Goal: Communication & Community: Participate in discussion

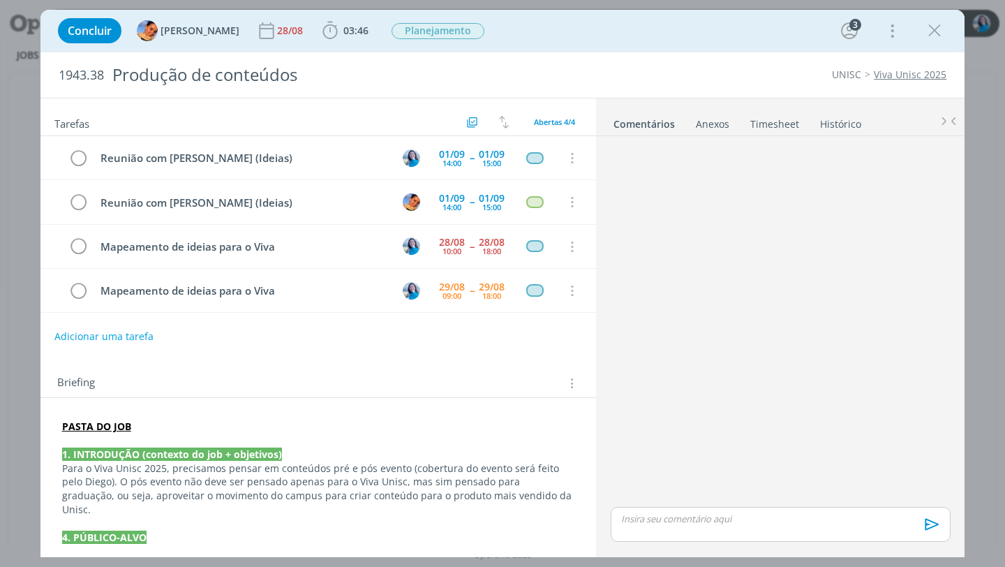
click at [683, 523] on p "dialog" at bounding box center [780, 518] width 317 height 13
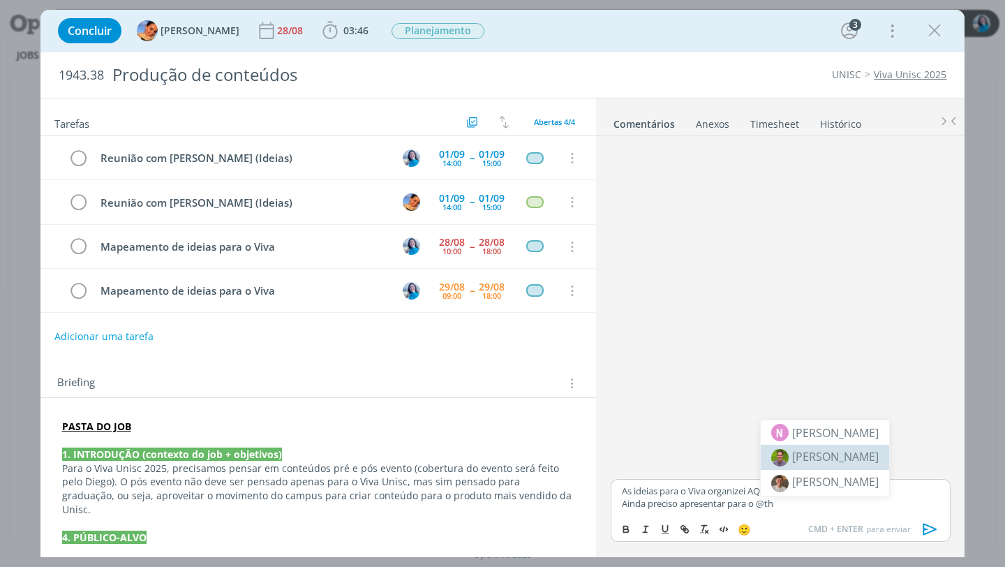
click at [808, 459] on span "[PERSON_NAME]" at bounding box center [835, 456] width 87 height 15
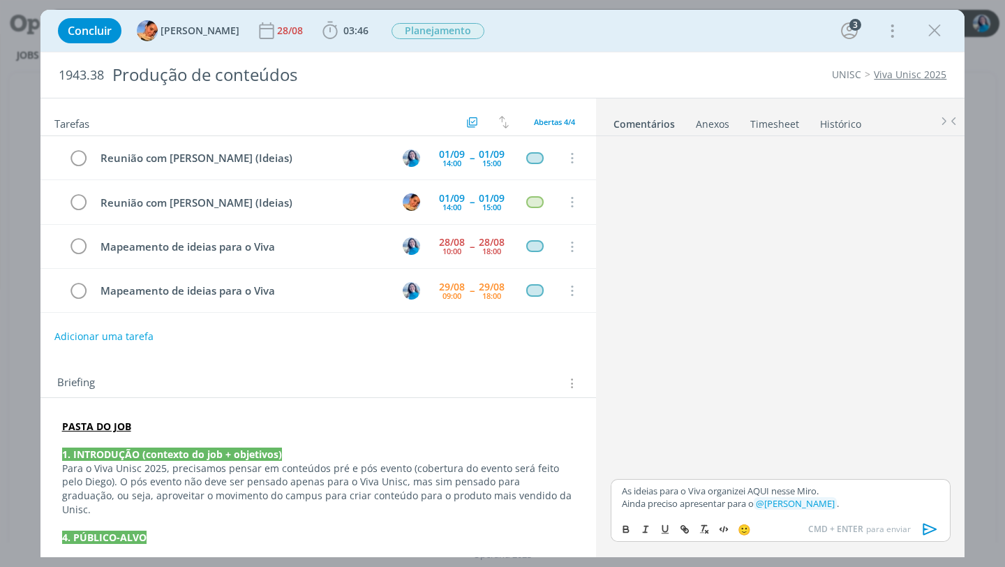
click at [622, 491] on p "As ideias para o Viva organizei AQUI nesse Miro." at bounding box center [780, 490] width 317 height 13
click at [658, 507] on span "[PERSON_NAME]" at bounding box center [697, 510] width 87 height 15
click at [725, 512] on div "K [PERSON_NAME]" at bounding box center [759, 511] width 107 height 17
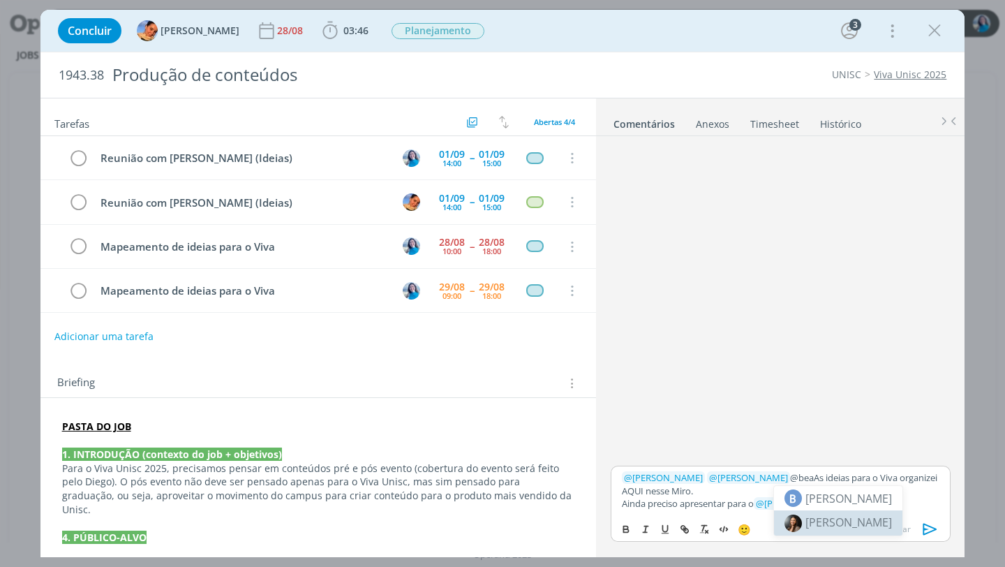
click at [815, 518] on span "[PERSON_NAME]" at bounding box center [848, 521] width 87 height 15
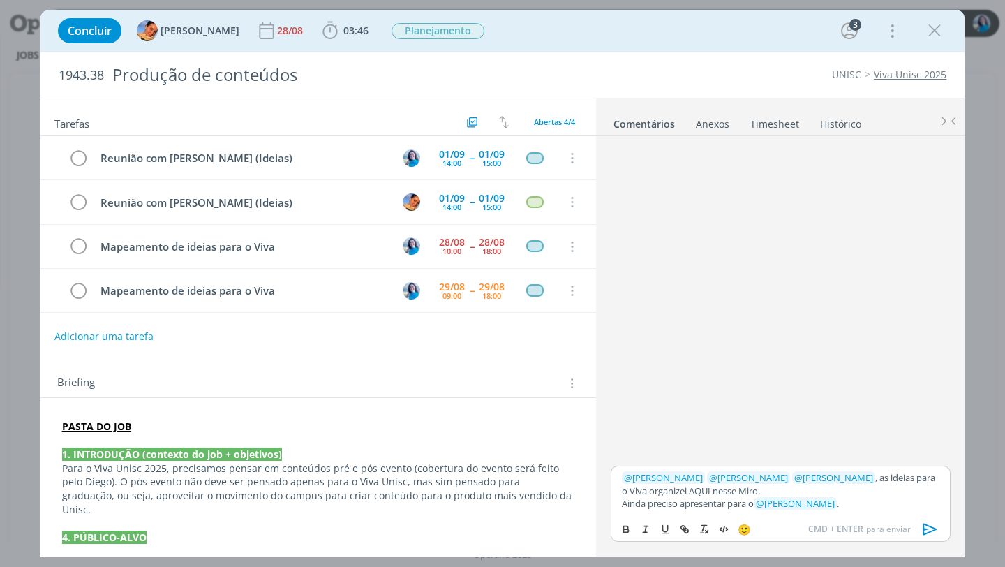
click at [806, 490] on p "﻿ @ [PERSON_NAME] ﻿ ﻿ @ [PERSON_NAME] ﻿ ﻿ @ [PERSON_NAME] ﻿ , as ideias para o …" at bounding box center [780, 484] width 317 height 26
click at [693, 490] on p "﻿ @ [PERSON_NAME] ﻿ ﻿ @ [PERSON_NAME] ﻿ ﻿ @ [PERSON_NAME] ﻿ , as ideias para o …" at bounding box center [780, 484] width 317 height 26
click at [686, 528] on icon "dialog" at bounding box center [686, 530] width 4 height 4
paste input "[URL][DOMAIN_NAME]"
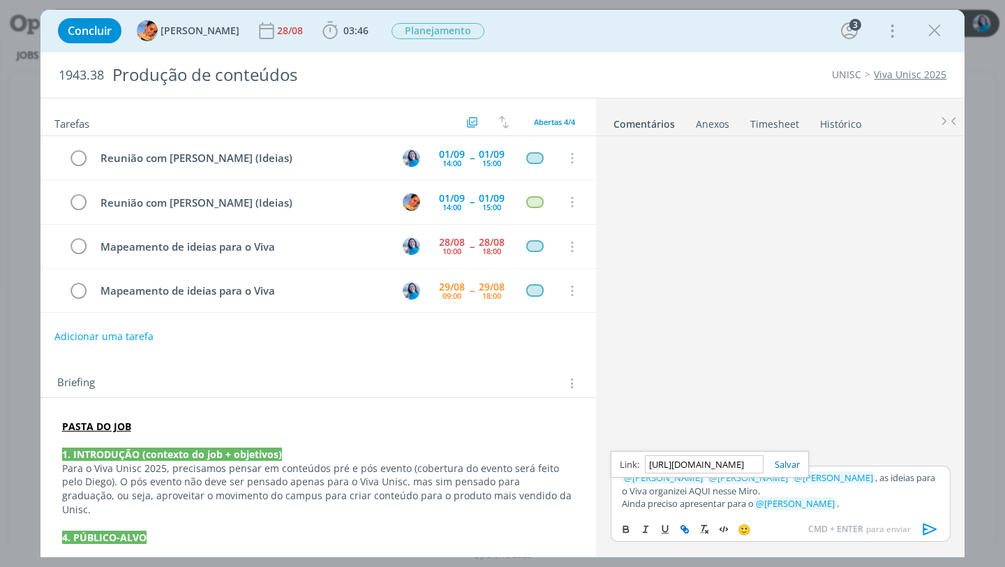
scroll to position [0, 1297]
type input "[URL][DOMAIN_NAME]"
click at [792, 461] on link "dialog" at bounding box center [782, 464] width 36 height 13
click at [805, 492] on p "﻿ @ [PERSON_NAME] ﻿ ﻿ @ [PERSON_NAME] ﻿ ﻿ @ [PERSON_NAME] ﻿ , as ideias para o …" at bounding box center [780, 484] width 317 height 26
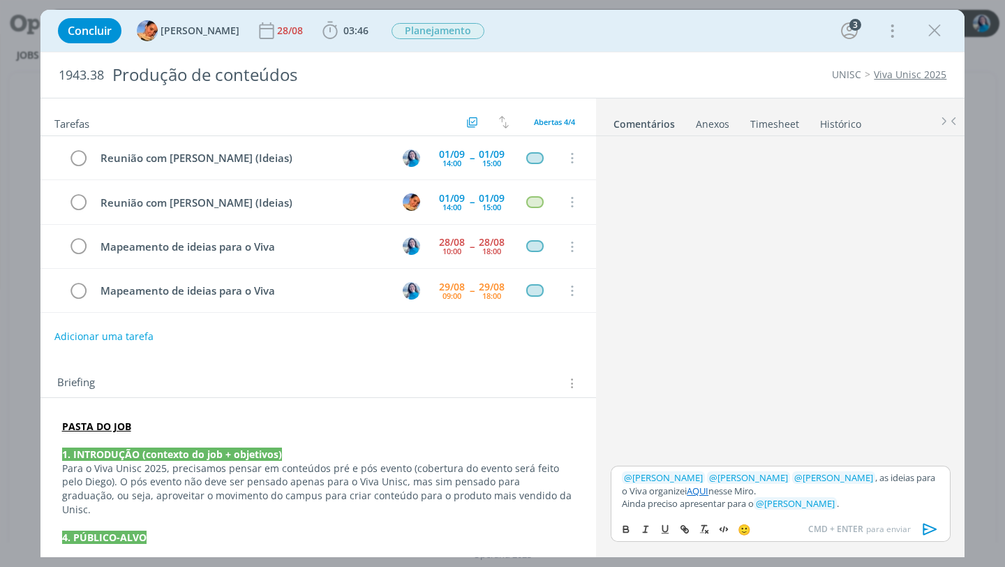
click at [936, 530] on icon "dialog" at bounding box center [930, 529] width 21 height 21
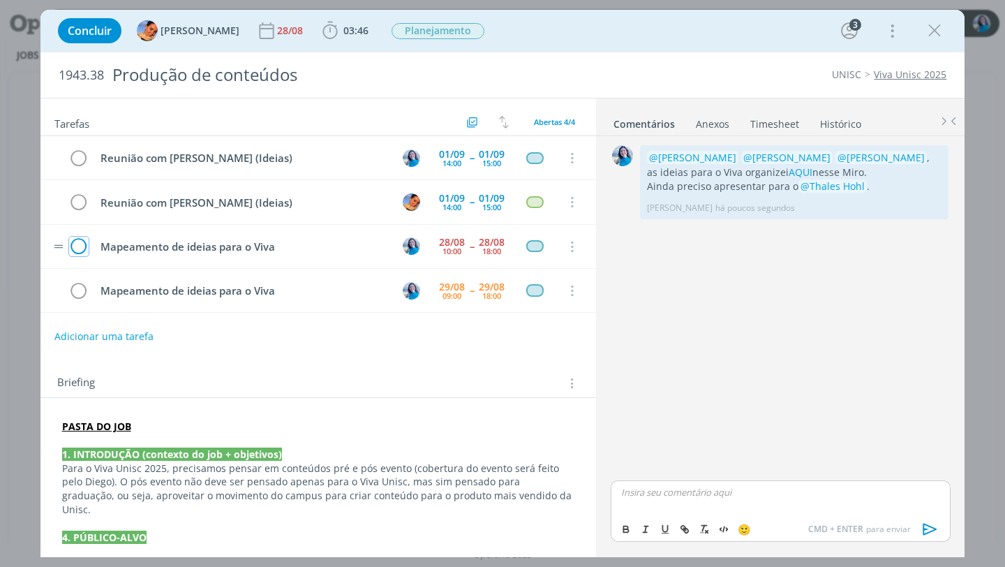
click at [83, 249] on icon "dialog" at bounding box center [79, 247] width 20 height 21
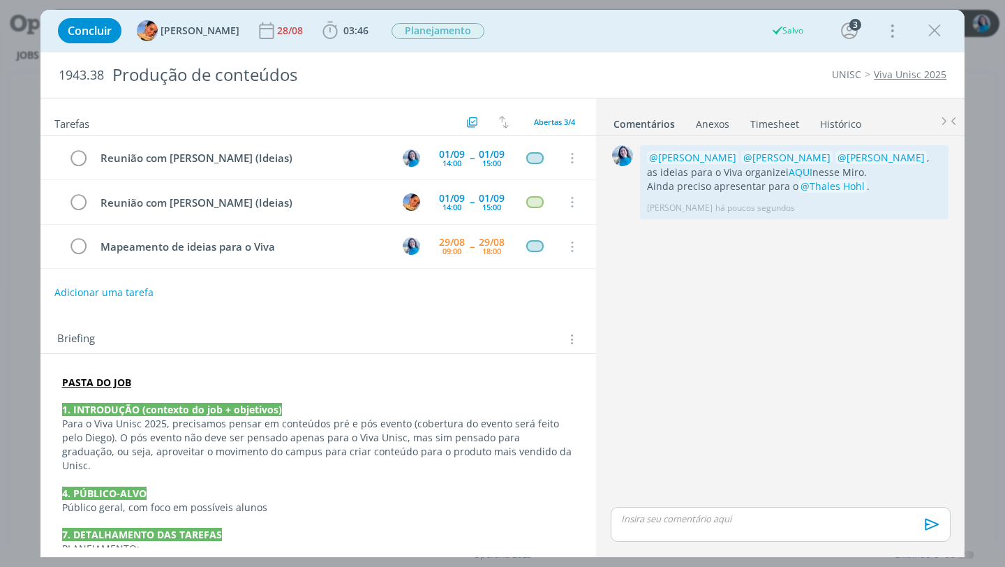
click at [782, 121] on link "Timesheet" at bounding box center [775, 121] width 50 height 20
